Goal: Task Accomplishment & Management: Manage account settings

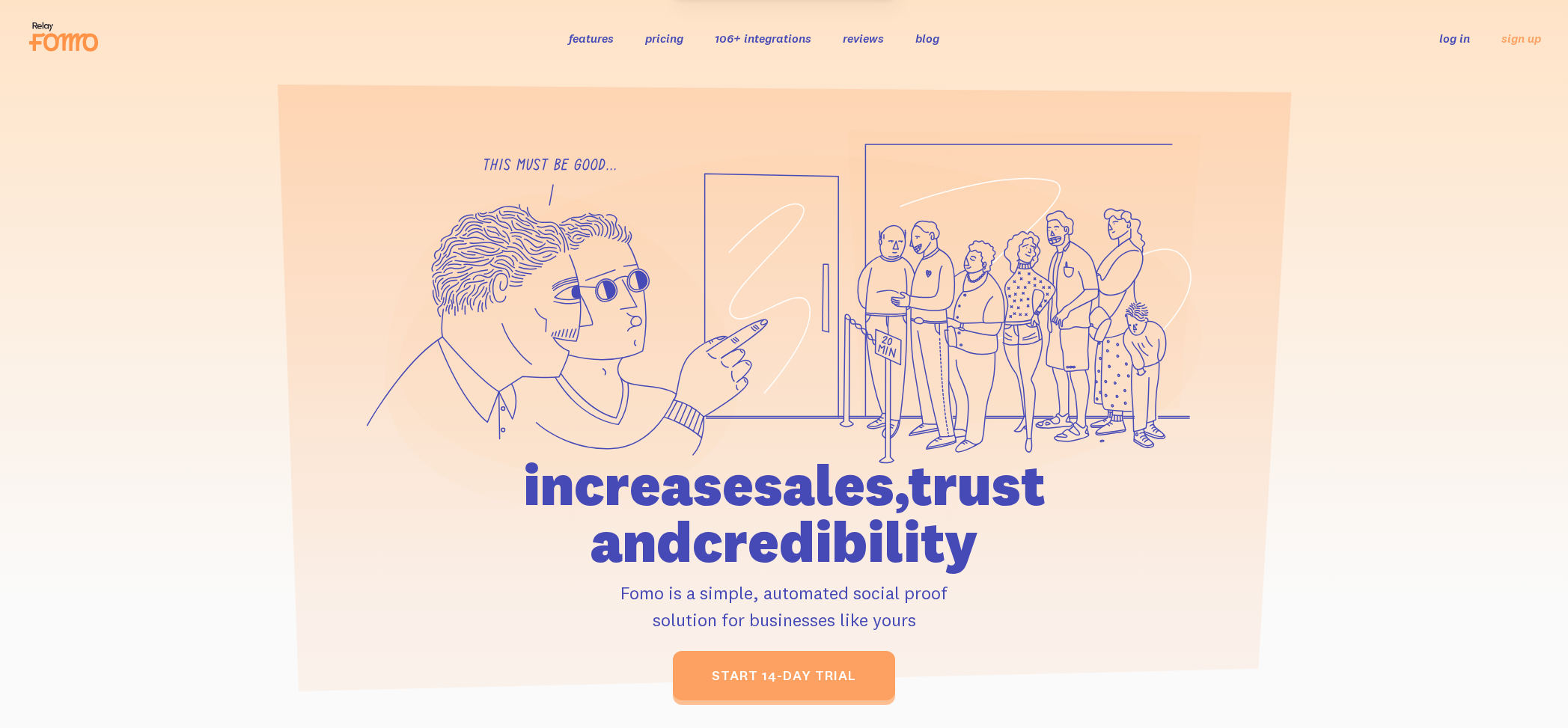
click at [1462, 31] on link "log in" at bounding box center [1455, 38] width 31 height 15
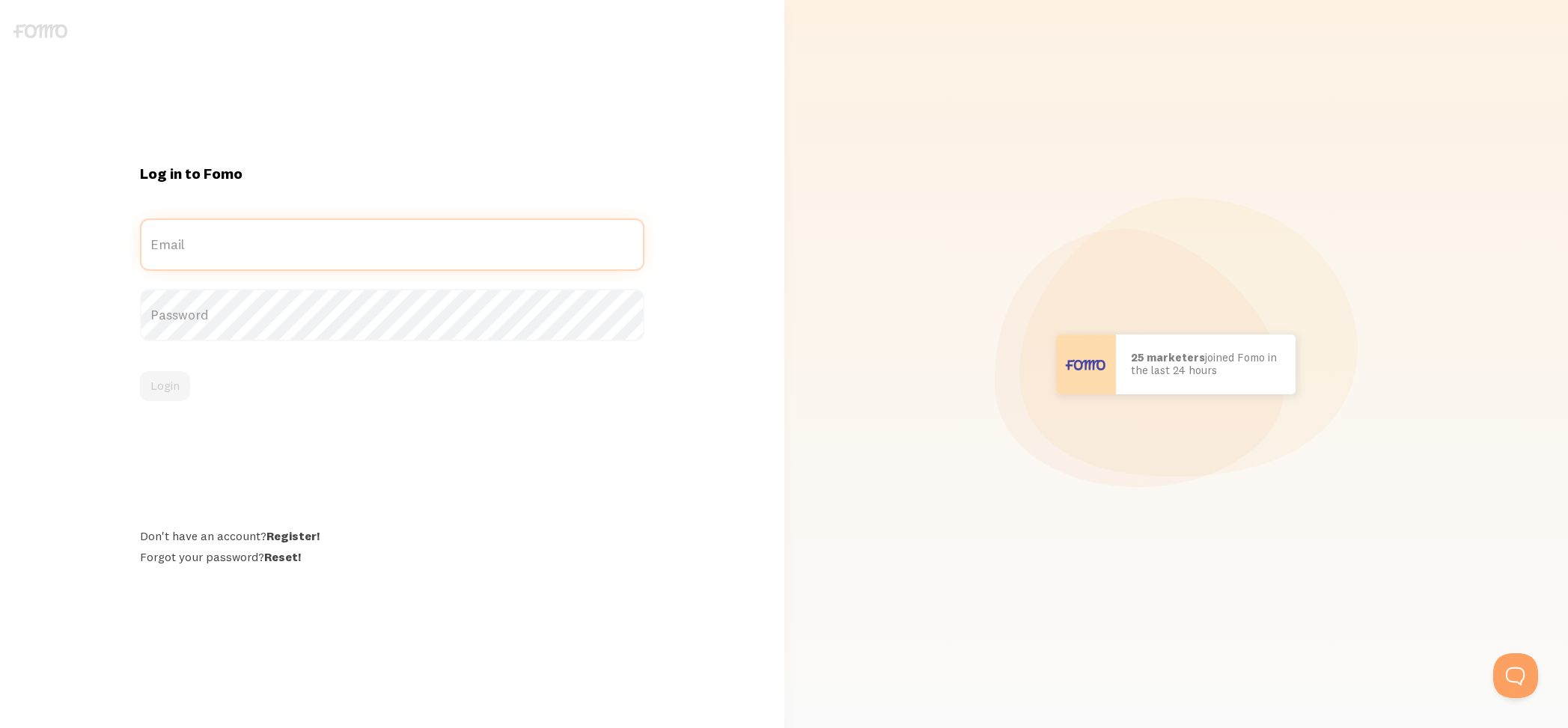
type input "[EMAIL_ADDRESS][DOMAIN_NAME]"
click at [592, 314] on label "Password" at bounding box center [392, 301] width 504 height 25
click at [168, 382] on button "Login" at bounding box center [165, 386] width 50 height 30
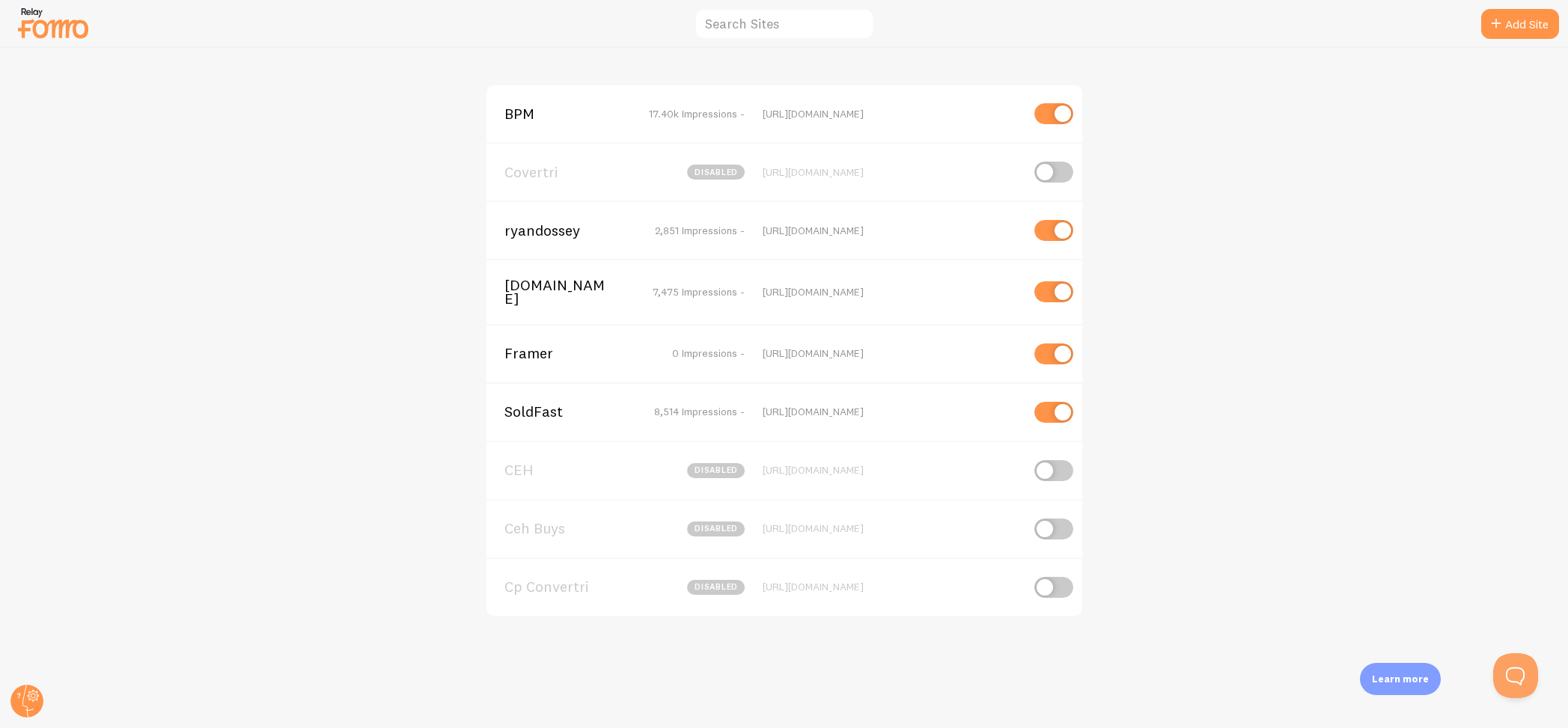
click at [512, 116] on span "BPM" at bounding box center [564, 113] width 121 height 14
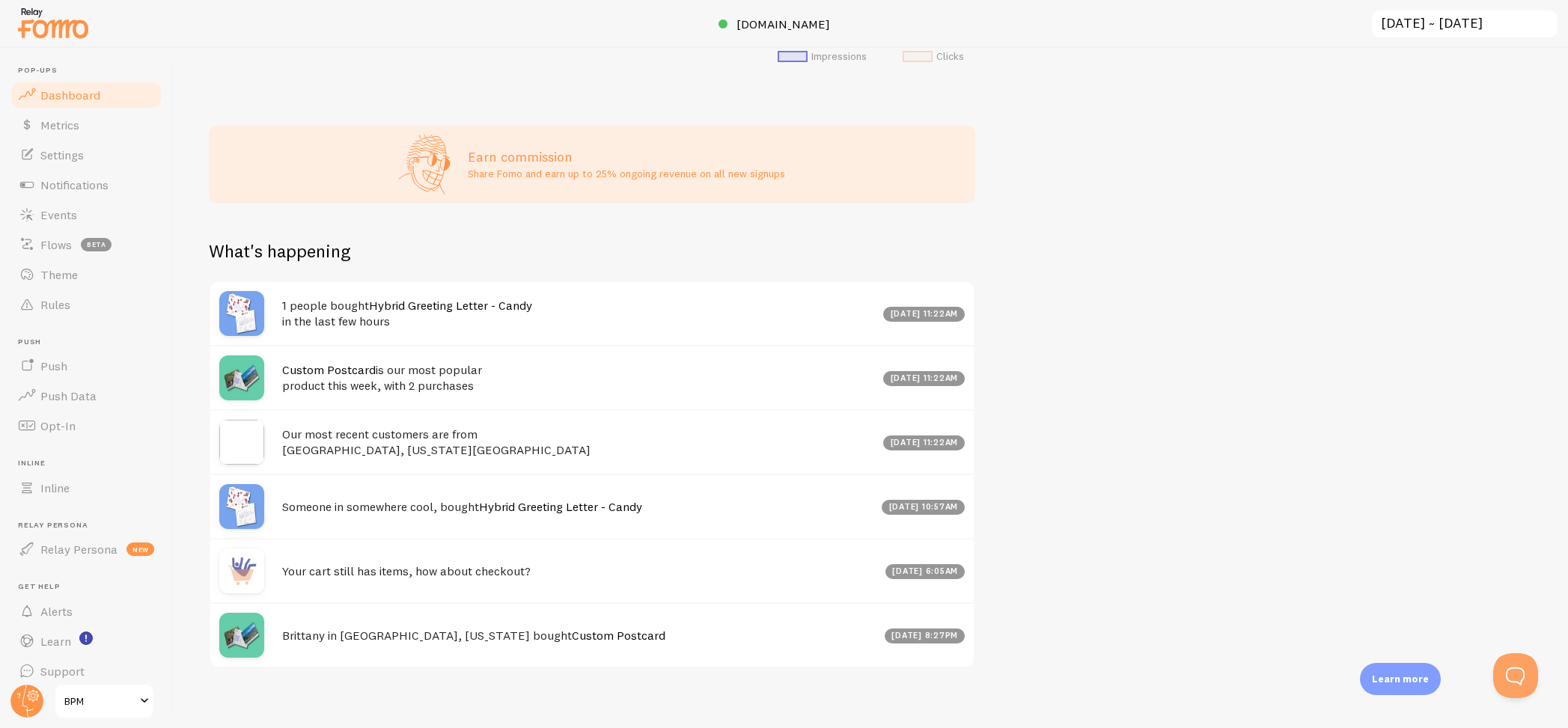
scroll to position [624, 0]
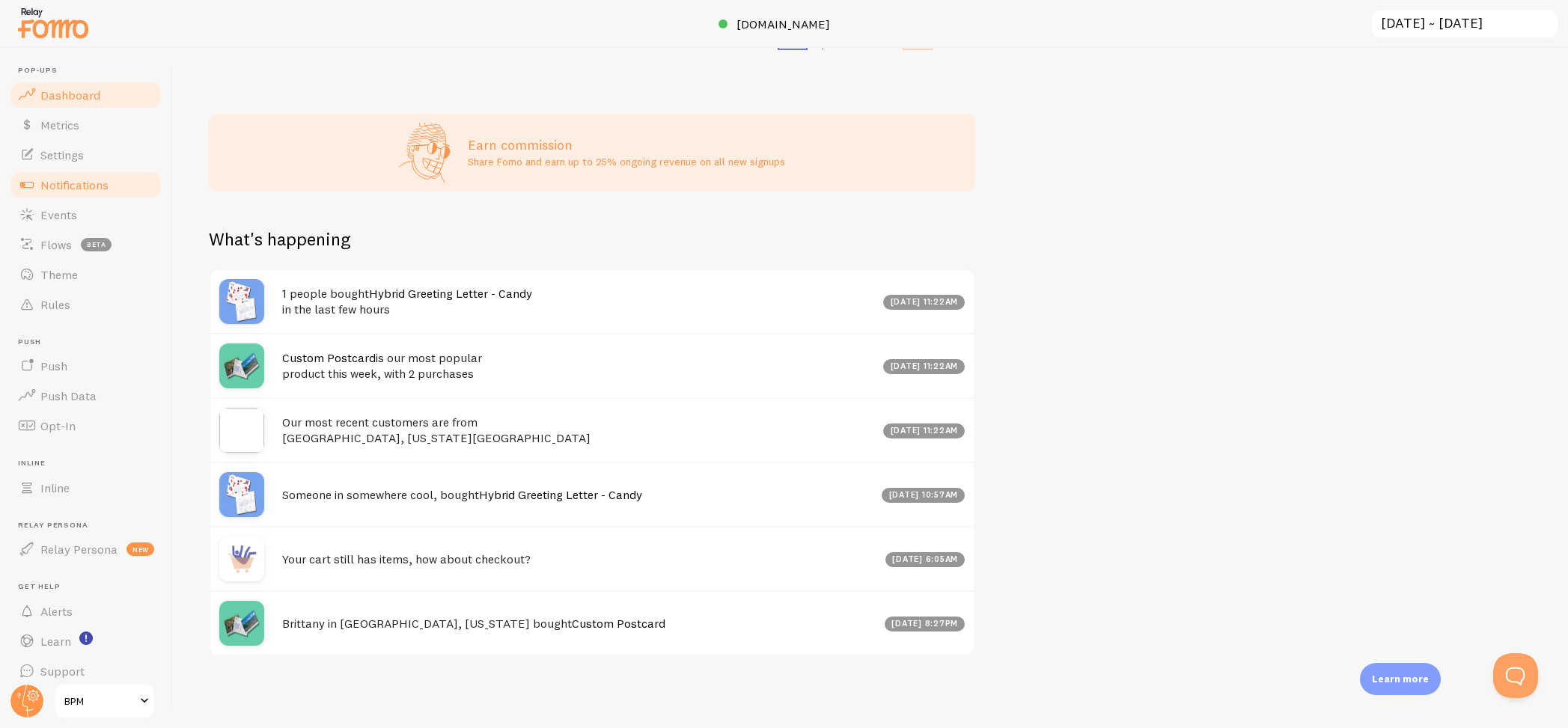
click at [57, 190] on span "Notifications" at bounding box center [74, 184] width 68 height 15
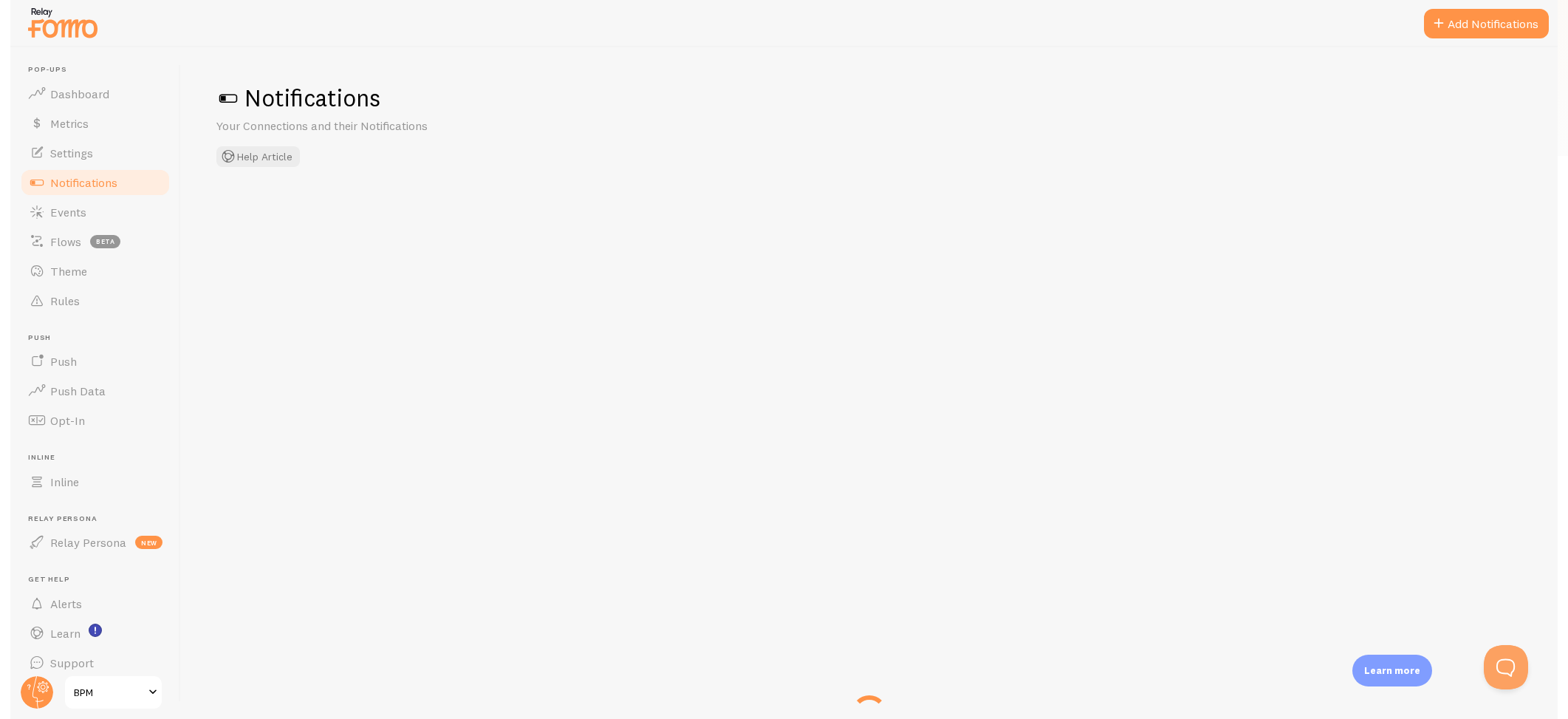
scroll to position [2, 0]
